Goal: Task Accomplishment & Management: Manage account settings

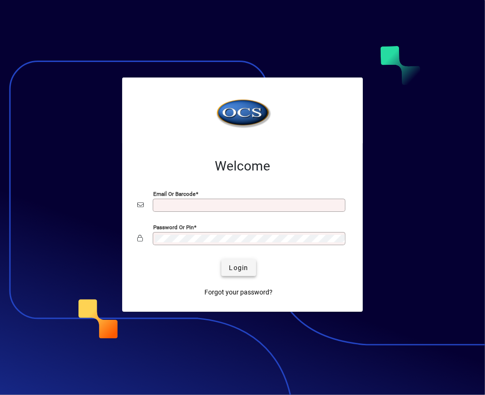
type input "**********"
click at [224, 266] on span "submit" at bounding box center [238, 268] width 34 height 23
